Goal: Find contact information: Find contact information

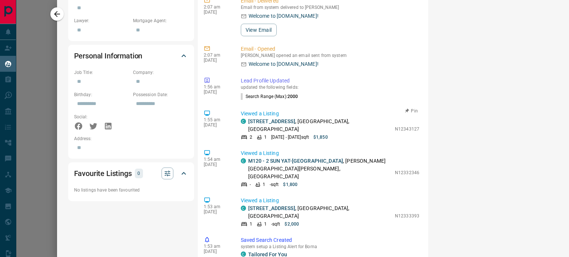
scroll to position [445, 0]
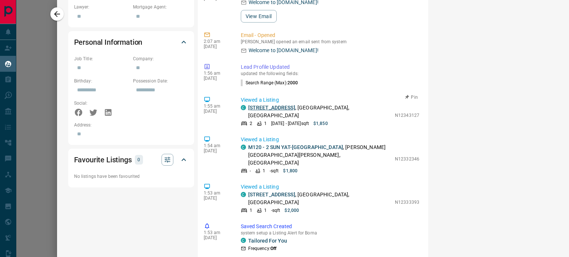
click at [264, 105] on link "[STREET_ADDRESS]" at bounding box center [271, 108] width 47 height 6
drag, startPoint x: 383, startPoint y: 105, endPoint x: 412, endPoint y: 102, distance: 29.0
click at [412, 102] on div "10:09 am [DATE] Lead Profile Updated [PERSON_NAME] updated the following fields…" at bounding box center [313, 152] width 219 height 593
copy p "N12343127"
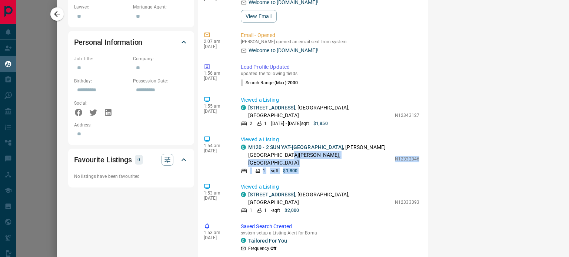
drag, startPoint x: 377, startPoint y: 142, endPoint x: 396, endPoint y: 149, distance: 20.2
click at [417, 144] on div "​ 10:09 am [DATE] Lead Profile Updated [PERSON_NAME] updated the following fiel…" at bounding box center [313, 140] width 230 height 631
click at [381, 168] on div "- 1 - sqft $1,800" at bounding box center [316, 171] width 150 height 7
drag, startPoint x: 382, startPoint y: 140, endPoint x: 395, endPoint y: 139, distance: 13.1
click at [395, 144] on div "C M120 - 2 SUN YAT-[GEOGRAPHIC_DATA][PERSON_NAME][PERSON_NAME][PERSON_NAME] - 1…" at bounding box center [330, 159] width 179 height 31
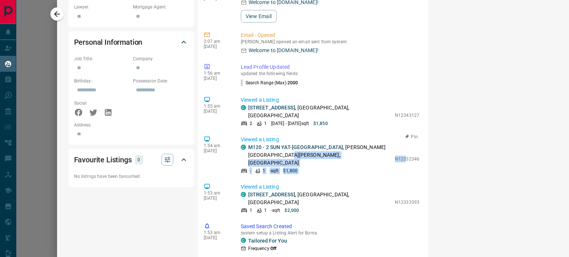
click at [395, 156] on p "N12332346" at bounding box center [407, 159] width 24 height 7
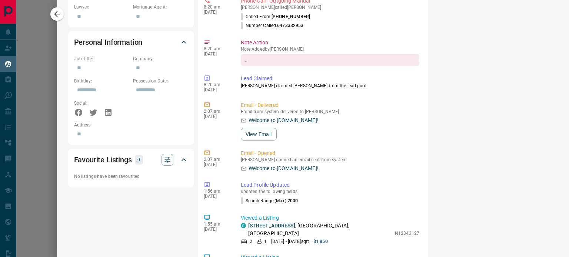
scroll to position [646, 0]
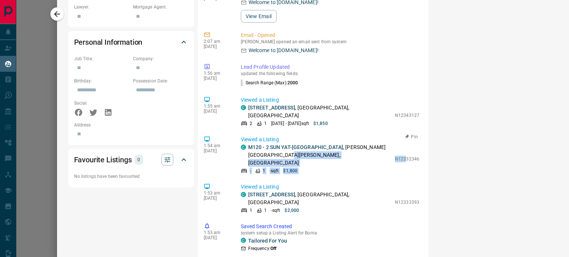
click at [386, 152] on div "C M120 - 2 SUN YAT-[GEOGRAPHIC_DATA][PERSON_NAME][PERSON_NAME][PERSON_NAME] - 1…" at bounding box center [330, 159] width 179 height 31
drag, startPoint x: 409, startPoint y: 141, endPoint x: 385, endPoint y: 144, distance: 24.3
click at [385, 144] on div "Viewed a Listing C M120 - 2 [GEOGRAPHIC_DATA][PERSON_NAME][PERSON_NAME][PERSON_…" at bounding box center [332, 155] width 182 height 39
copy p "N12332346"
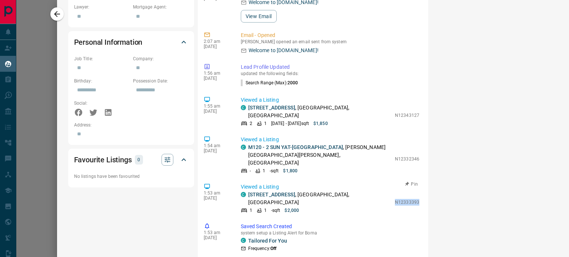
drag, startPoint x: 382, startPoint y: 179, endPoint x: 407, endPoint y: 180, distance: 24.5
click at [407, 191] on div "C [STREET_ADDRESS] 1 1 - sqft $2,000 N12333393" at bounding box center [330, 202] width 179 height 23
copy div "N12333393"
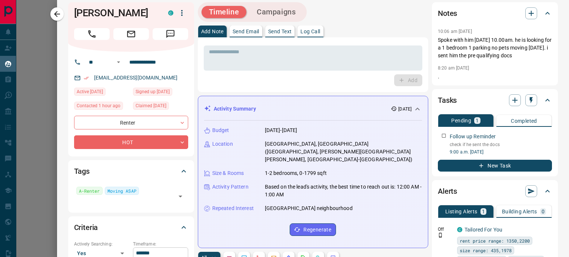
scroll to position [0, 0]
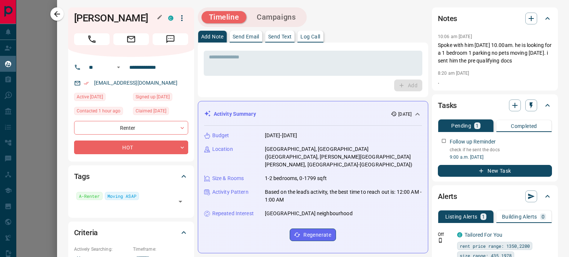
drag, startPoint x: 74, startPoint y: 17, endPoint x: 127, endPoint y: 30, distance: 54.5
click at [127, 24] on h1 "[PERSON_NAME]" at bounding box center [115, 18] width 83 height 12
copy h1 "[PERSON_NAME]"
drag, startPoint x: 169, startPoint y: 78, endPoint x: 129, endPoint y: 78, distance: 40.4
click at [129, 73] on input "**********" at bounding box center [155, 67] width 58 height 12
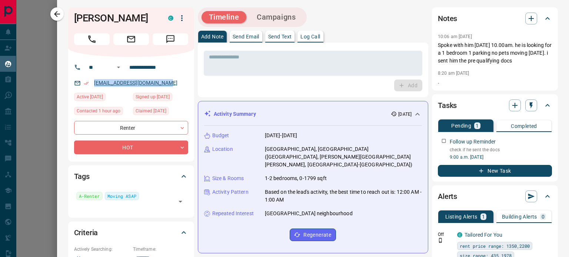
drag, startPoint x: 176, startPoint y: 93, endPoint x: 94, endPoint y: 96, distance: 81.2
click at [94, 89] on div "[EMAIL_ADDRESS][DOMAIN_NAME]" at bounding box center [131, 83] width 114 height 12
